Goal: Find contact information: Find contact information

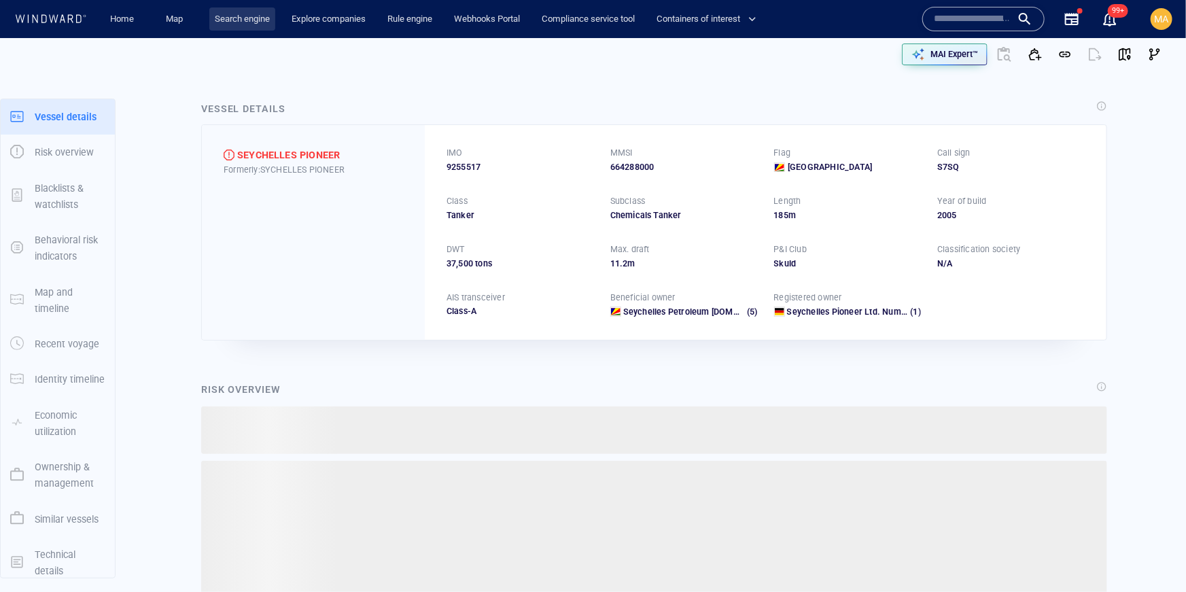
click at [240, 24] on link "Search engine" at bounding box center [242, 19] width 66 height 24
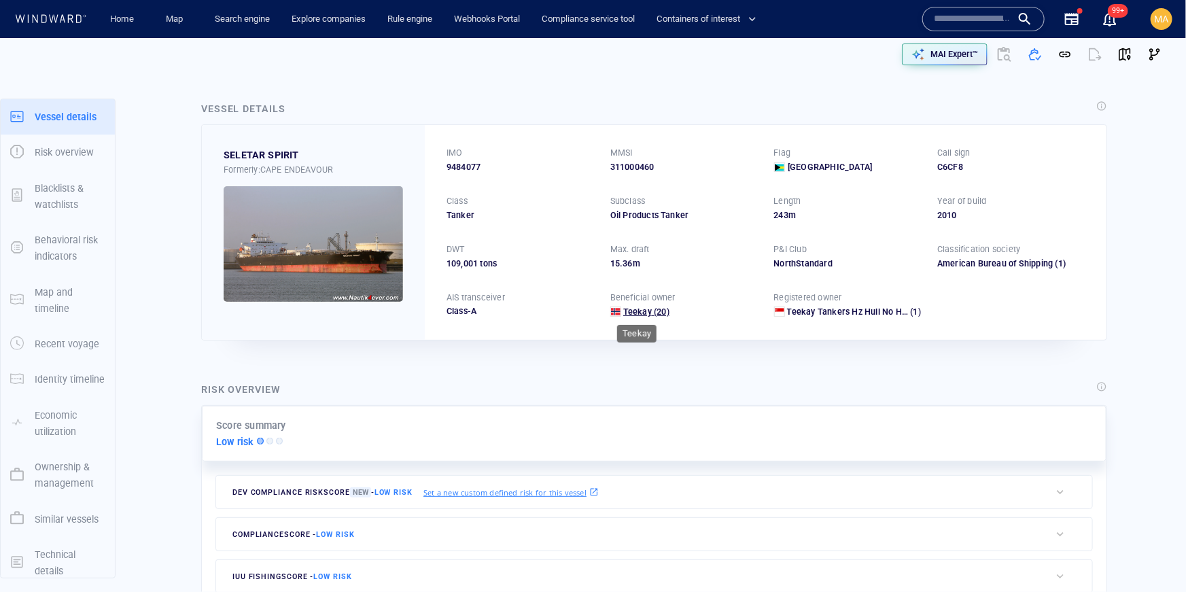
click at [646, 313] on span "Teekay" at bounding box center [637, 311] width 29 height 10
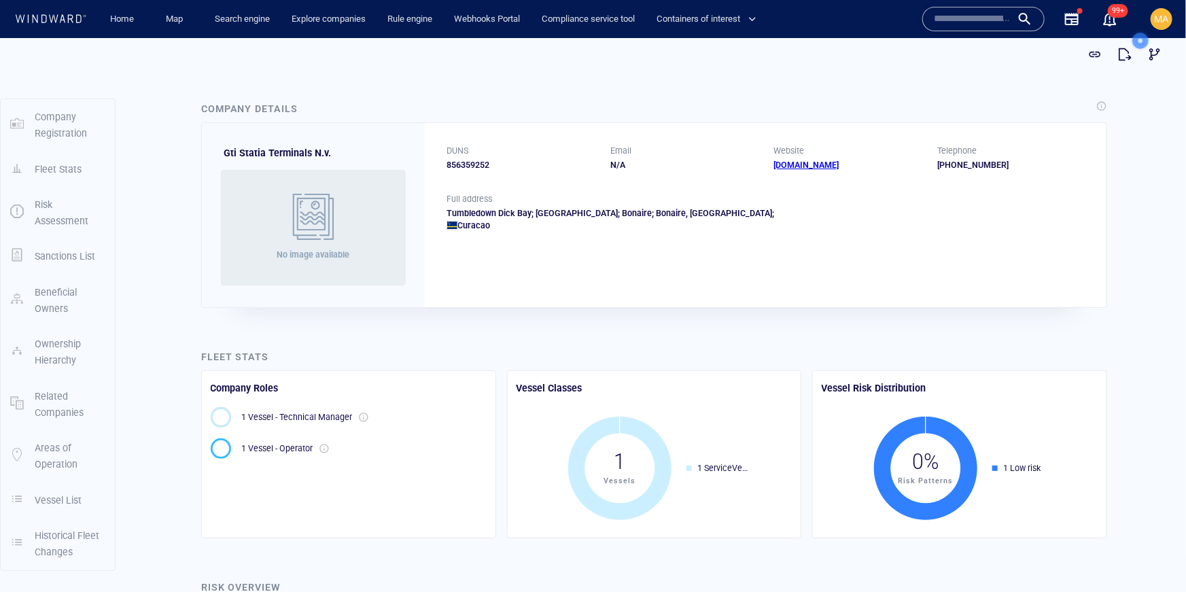
drag, startPoint x: 475, startPoint y: 220, endPoint x: 495, endPoint y: 206, distance: 24.3
click at [476, 219] on div "Curacao" at bounding box center [765, 225] width 638 height 12
click at [489, 211] on div "Tumbledown Dick Bay; Sint Eustatius; Bonaire; Bonaire, Sint Eustatius And Saba;…" at bounding box center [765, 219] width 638 height 24
click at [550, 211] on div "Tumbledown Dick Bay; Sint Eustatius; Bonaire; Bonaire, Sint Eustatius And Saba;…" at bounding box center [765, 219] width 638 height 24
click at [640, 215] on div "Tumbledown Dick Bay; Sint Eustatius; Bonaire; Bonaire, Sint Eustatius And Saba;…" at bounding box center [765, 219] width 638 height 24
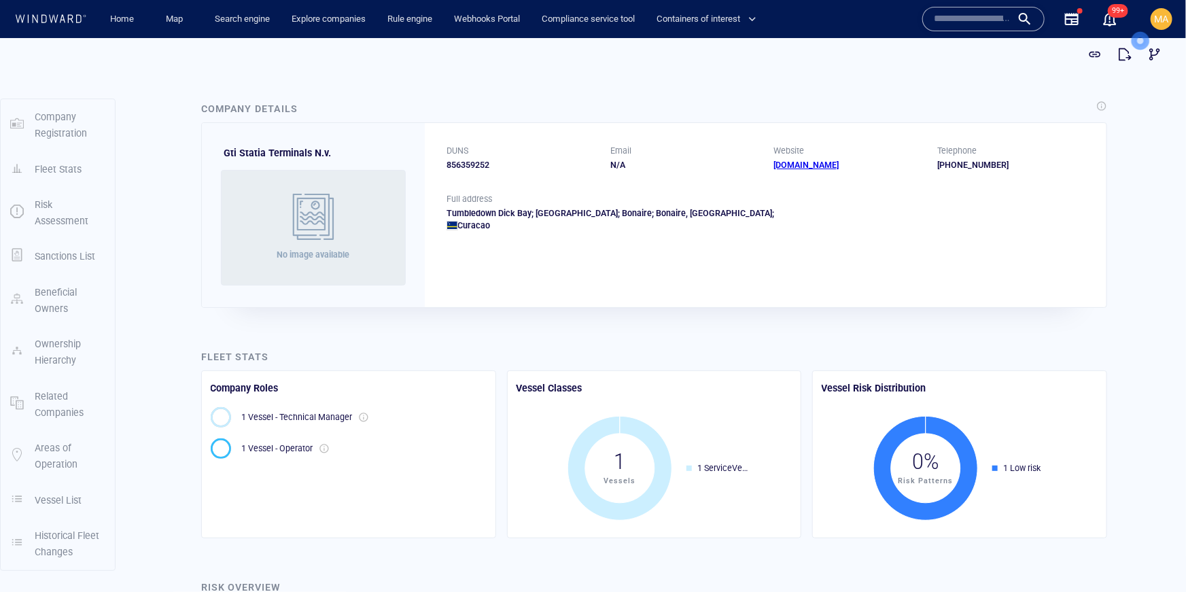
click at [684, 215] on div "Tumbledown Dick Bay; Sint Eustatius; Bonaire; Bonaire, Sint Eustatius And Saba;…" at bounding box center [765, 219] width 638 height 24
click at [631, 226] on div "Curacao" at bounding box center [765, 225] width 638 height 12
click at [818, 166] on link "www.nustarenergy.com" at bounding box center [806, 164] width 65 height 10
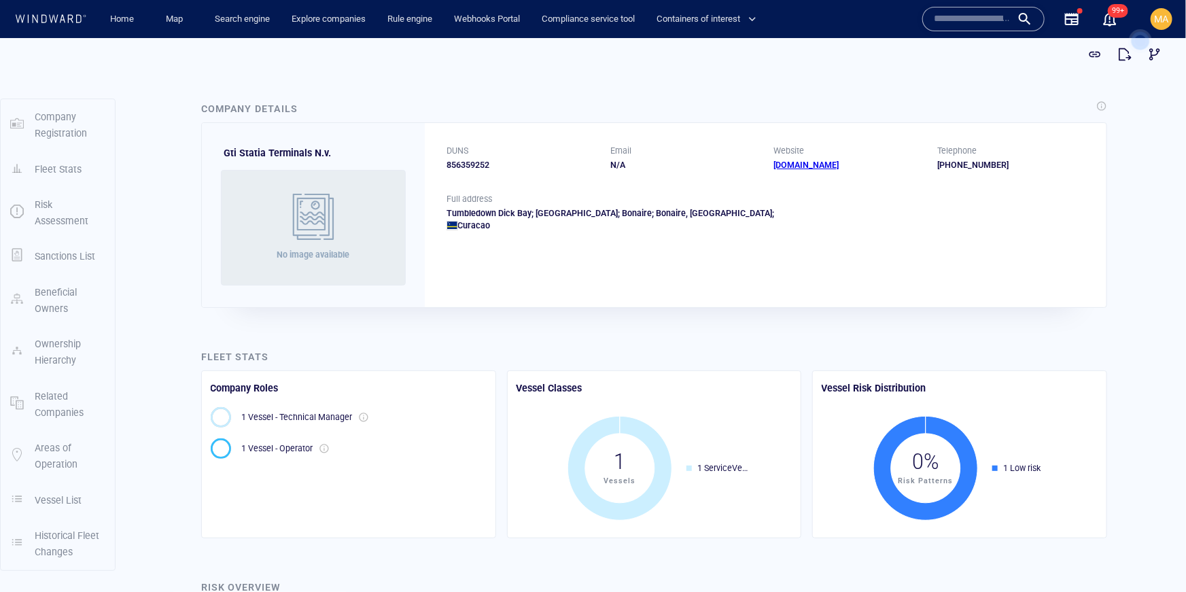
click at [665, 213] on div "Tumbledown Dick Bay; Sint Eustatius; Bonaire; Bonaire, Sint Eustatius And Saba;…" at bounding box center [765, 219] width 638 height 24
click at [479, 224] on div "Curacao" at bounding box center [765, 225] width 638 height 12
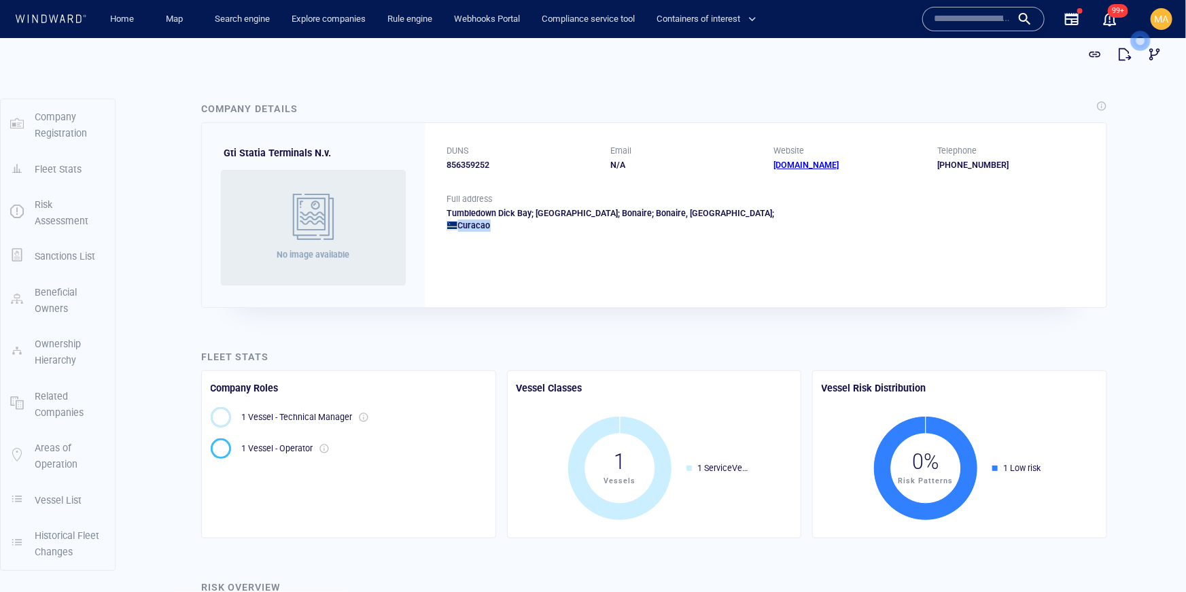
click at [479, 224] on div "Curacao" at bounding box center [765, 225] width 638 height 12
click at [498, 228] on div "Curacao" at bounding box center [765, 225] width 638 height 12
drag, startPoint x: 497, startPoint y: 230, endPoint x: 443, endPoint y: 211, distance: 56.7
click at [443, 211] on div "Full address Tumbledown Dick Bay; Sint Eustatius; Bonaire; Bonaire, Sint Eustat…" at bounding box center [765, 222] width 681 height 60
copy div "Tumbledown Dick Bay; Sint Eustatius; Bonaire; Bonaire, Sint Eustatius And Saba;…"
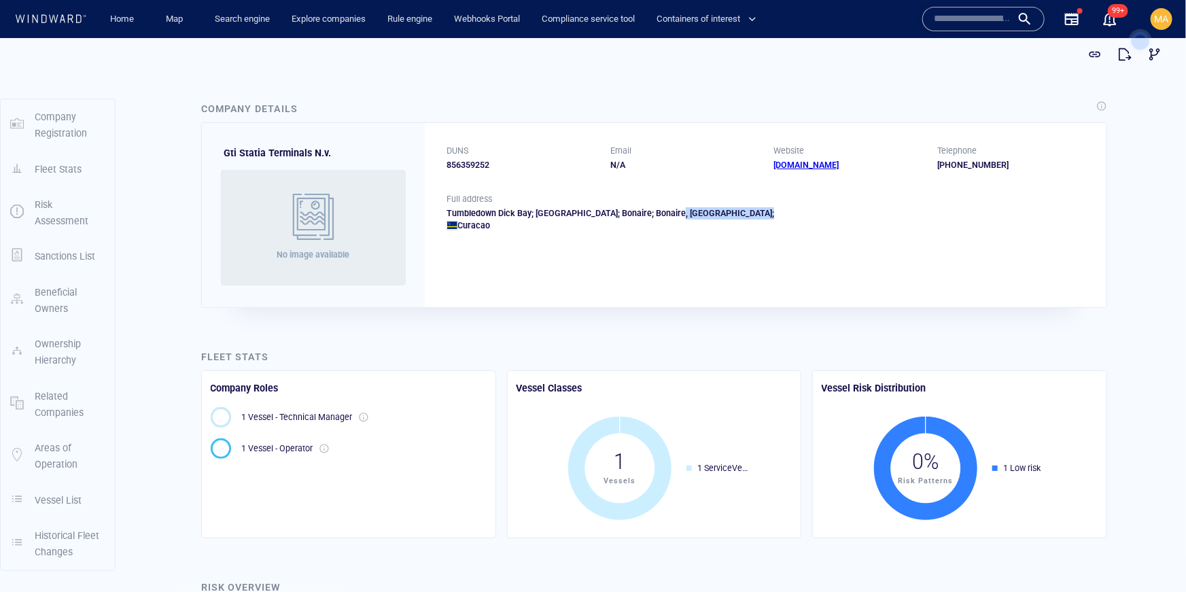
click at [664, 211] on div "Tumbledown Dick Bay; Sint Eustatius; Bonaire; Bonaire, Sint Eustatius And Saba;…" at bounding box center [765, 219] width 638 height 24
click at [641, 221] on div "Curacao" at bounding box center [765, 225] width 638 height 12
drag, startPoint x: 506, startPoint y: 225, endPoint x: 442, endPoint y: 211, distance: 65.3
click at [442, 211] on div "Full address Tumbledown Dick Bay; Sint Eustatius; Bonaire; Bonaire, Sint Eustat…" at bounding box center [765, 222] width 681 height 60
click at [442, 210] on div "Full address Tumbledown Dick Bay; Sint Eustatius; Bonaire; Bonaire, Sint Eustat…" at bounding box center [765, 222] width 681 height 60
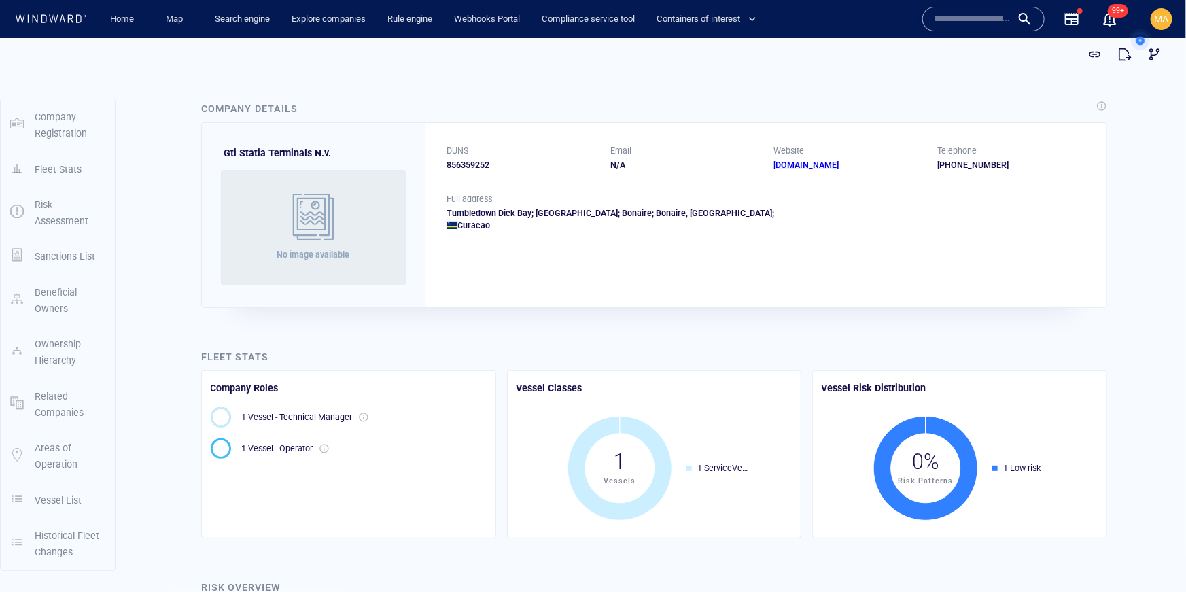
click at [552, 210] on div "Tumbledown Dick Bay; Sint Eustatius; Bonaire; Bonaire, Sint Eustatius And Saba;…" at bounding box center [765, 219] width 638 height 24
click at [503, 234] on div "Full address Tumbledown Dick Bay; Sint Eustatius; Bonaire; Bonaire, Sint Eustat…" at bounding box center [765, 222] width 681 height 60
drag, startPoint x: 499, startPoint y: 225, endPoint x: 442, endPoint y: 210, distance: 59.0
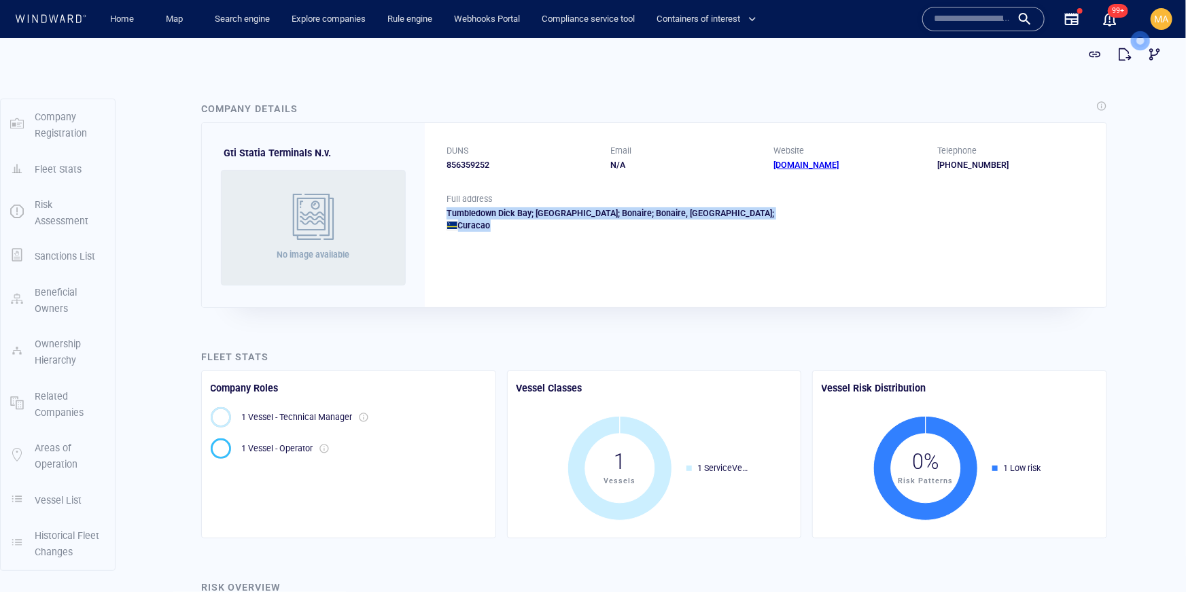
click at [442, 210] on div "Full address Tumbledown Dick Bay; Sint Eustatius; Bonaire; Bonaire, Sint Eustat…" at bounding box center [765, 222] width 681 height 60
copy div "Tumbledown Dick Bay; Sint Eustatius; Bonaire; Bonaire, Sint Eustatius And Saba;…"
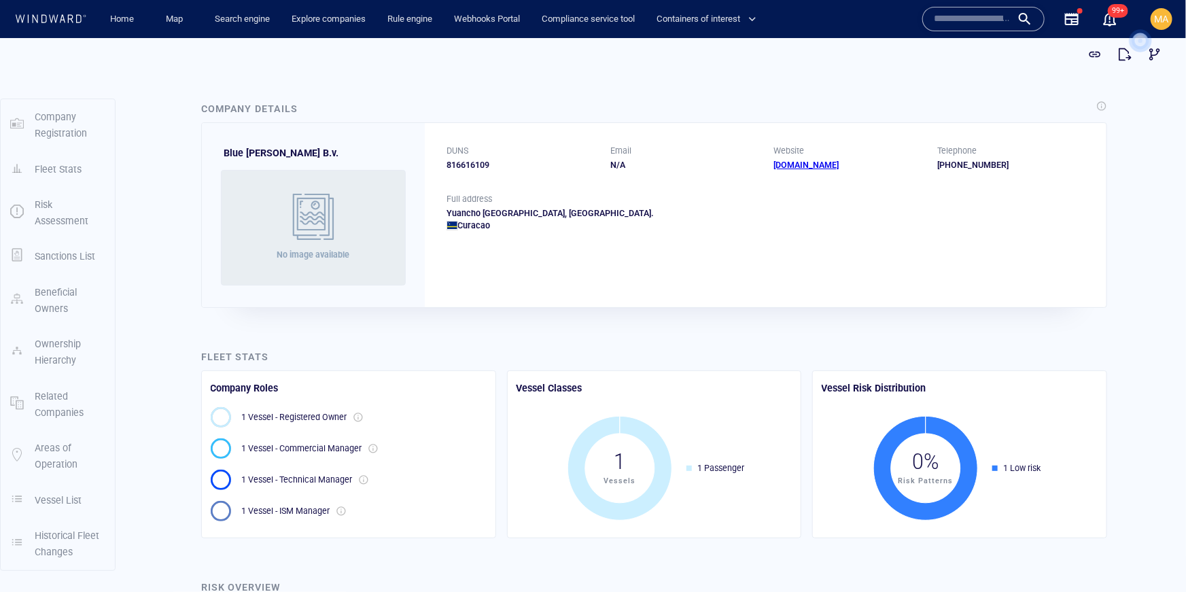
click at [524, 211] on div "Yuancho [GEOGRAPHIC_DATA], [GEOGRAPHIC_DATA]. [GEOGRAPHIC_DATA]" at bounding box center [765, 219] width 638 height 24
click at [491, 227] on div "Curacao" at bounding box center [765, 225] width 638 height 12
drag, startPoint x: 459, startPoint y: 213, endPoint x: 446, endPoint y: 210, distance: 13.3
click at [446, 210] on div "Yuancho [GEOGRAPHIC_DATA], [GEOGRAPHIC_DATA]. [GEOGRAPHIC_DATA]" at bounding box center [765, 219] width 638 height 24
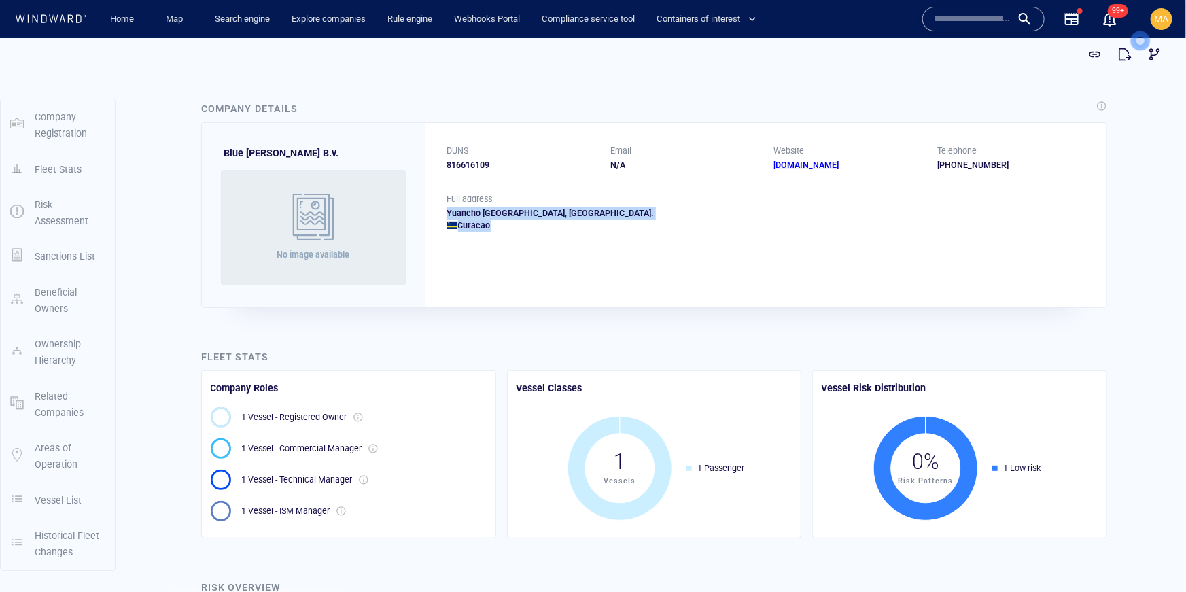
copy div "Yuancho [GEOGRAPHIC_DATA], [GEOGRAPHIC_DATA]. [GEOGRAPHIC_DATA]"
click at [832, 164] on link "[DOMAIN_NAME]" at bounding box center [806, 164] width 65 height 10
